Goal: Transaction & Acquisition: Book appointment/travel/reservation

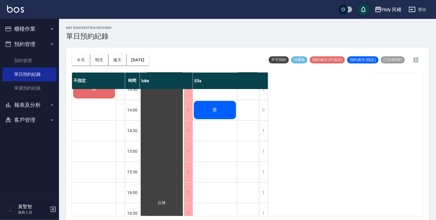
scroll to position [59, 0]
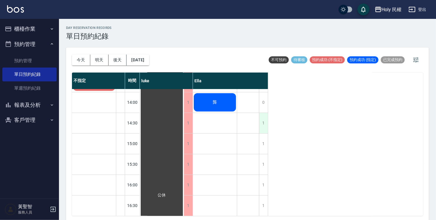
click at [263, 123] on div "1" at bounding box center [263, 123] width 9 height 20
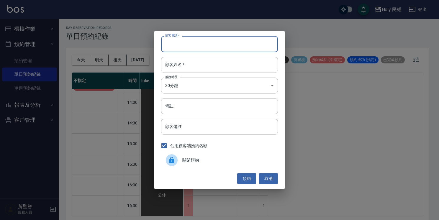
click at [266, 48] on input "顧客電話   *" at bounding box center [219, 44] width 117 height 16
type input "0972873258"
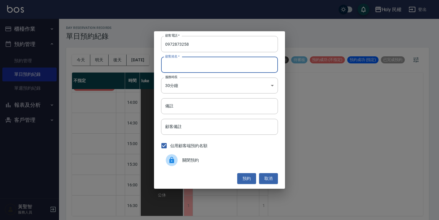
click at [271, 67] on input "顧客姓名   *" at bounding box center [219, 65] width 117 height 16
type input "亾"
type input "汪"
click at [239, 179] on button "預約" at bounding box center [246, 178] width 19 height 11
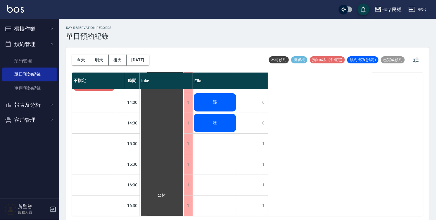
scroll to position [89, 0]
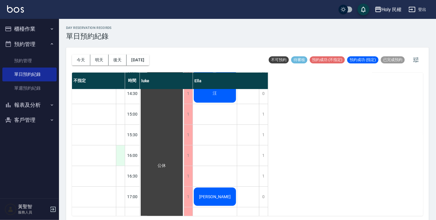
click at [119, 158] on div at bounding box center [120, 155] width 9 height 20
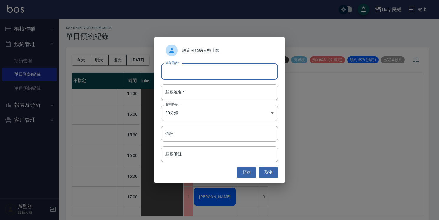
click at [186, 71] on input "顧客電話   *" at bounding box center [219, 71] width 117 height 16
type input "0958215106"
click at [195, 95] on input "顧客姓名   *" at bounding box center [219, 92] width 117 height 16
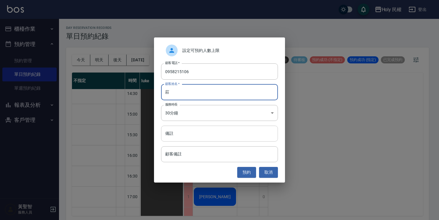
type input "莊"
click at [197, 133] on input "備註" at bounding box center [219, 134] width 117 height 16
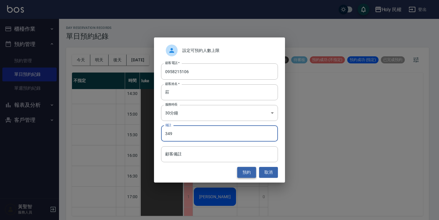
type input "349"
click at [251, 177] on button "預約" at bounding box center [246, 172] width 19 height 11
